Goal: Find specific page/section: Find specific page/section

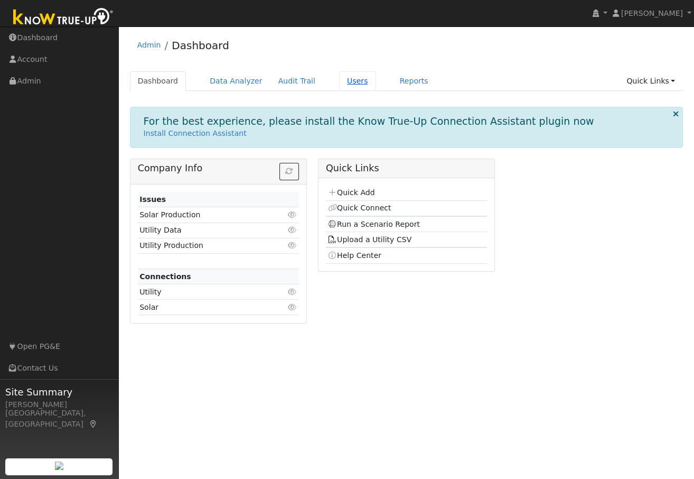
click at [339, 83] on link "Users" at bounding box center [357, 81] width 37 height 20
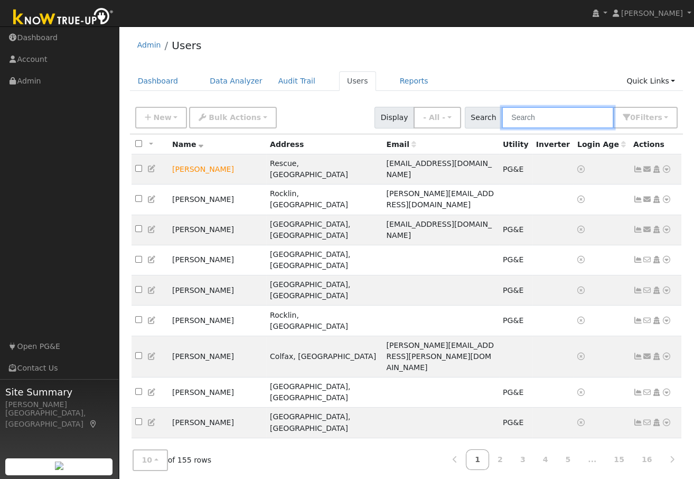
click at [553, 119] on input "text" at bounding box center [558, 118] width 112 height 22
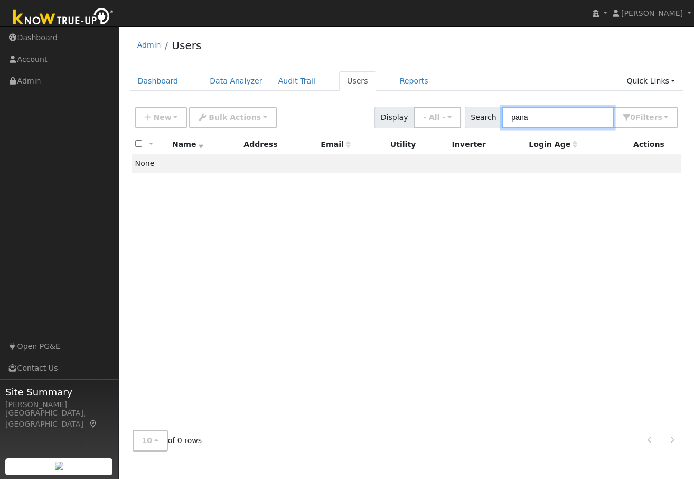
type input "pana"
